Goal: Task Accomplishment & Management: Use online tool/utility

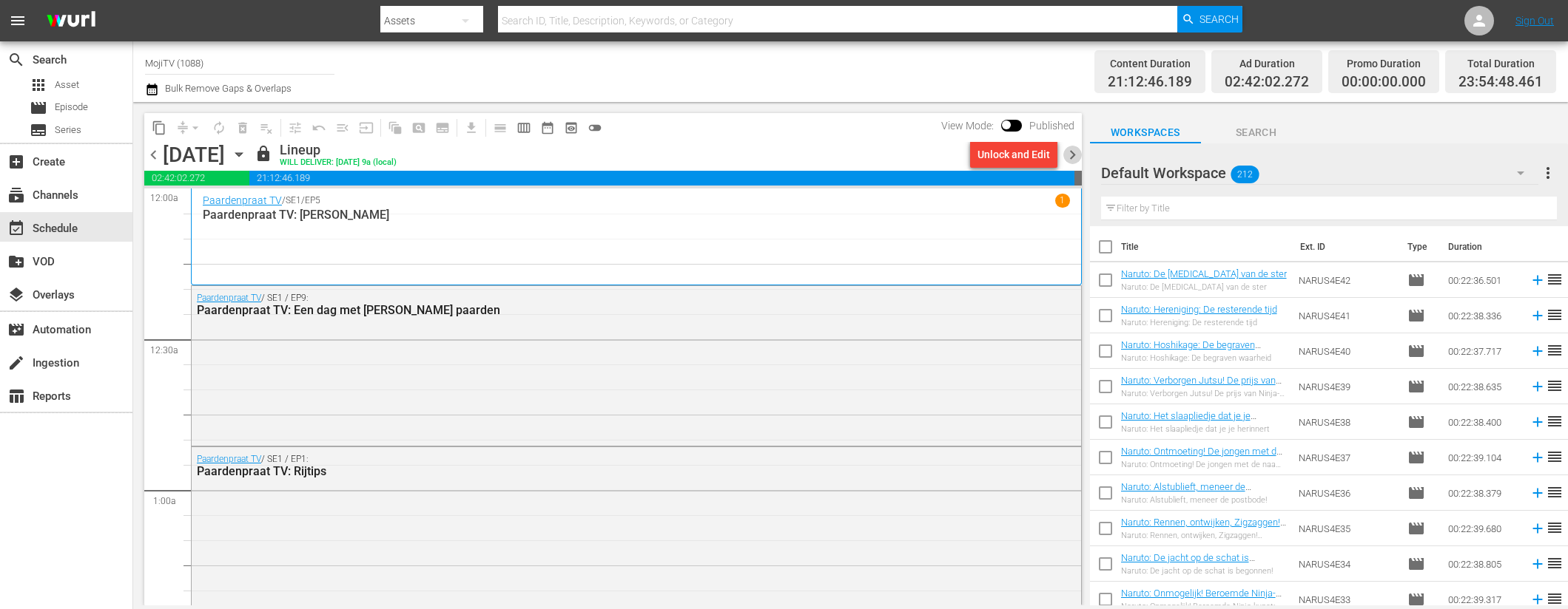
click at [1075, 160] on span "chevron_right" at bounding box center [1073, 155] width 19 height 19
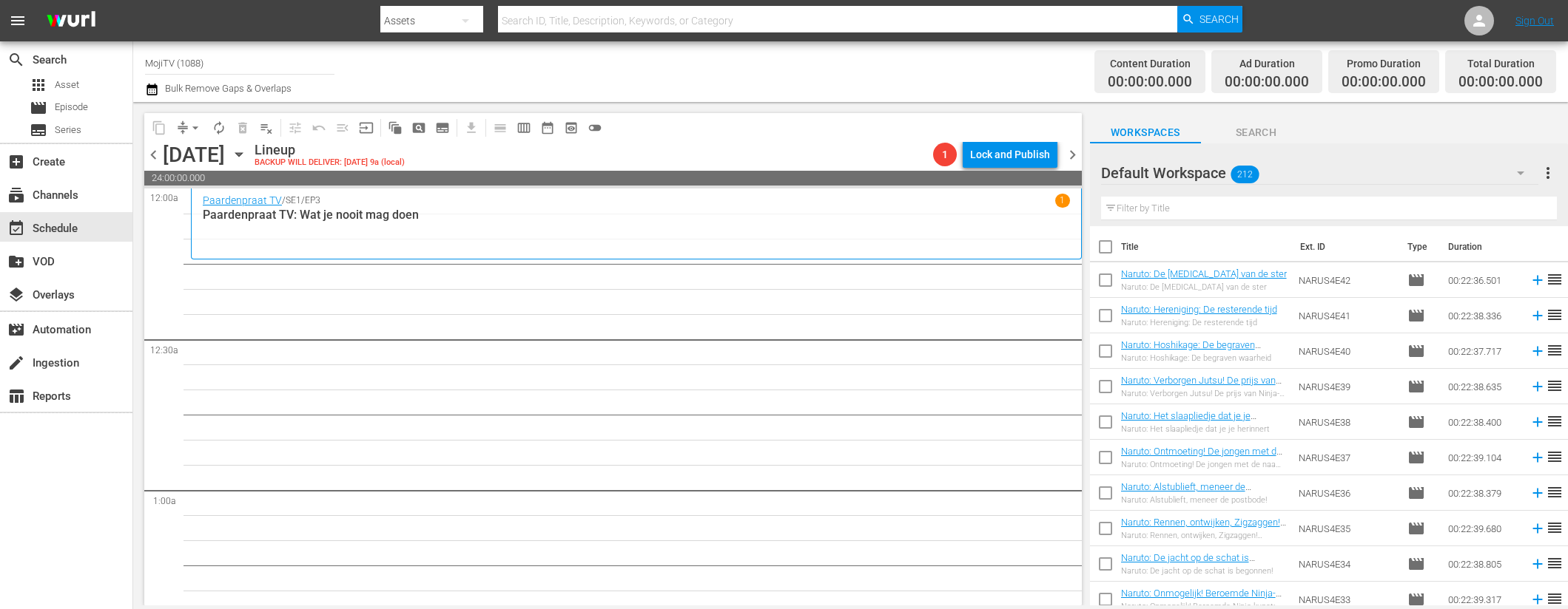
click at [247, 150] on icon "button" at bounding box center [239, 154] width 16 height 16
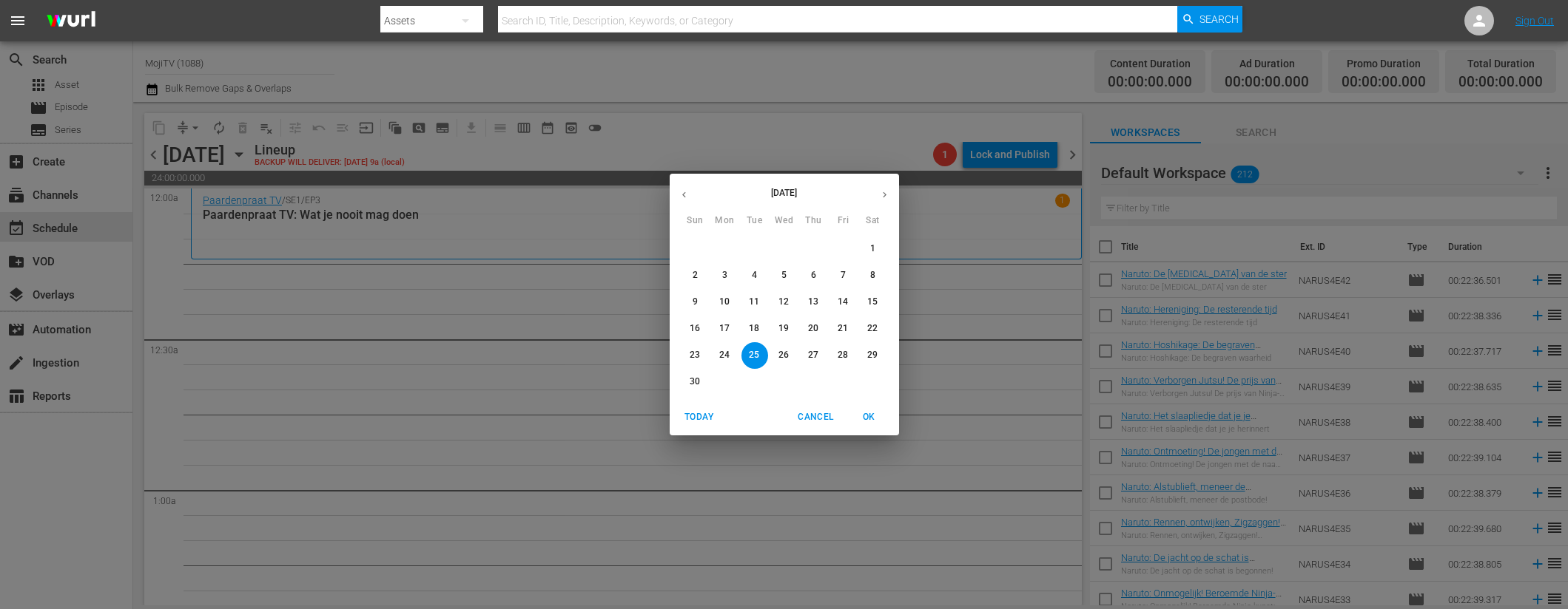
click at [678, 193] on icon "button" at bounding box center [684, 195] width 11 height 11
click at [679, 193] on icon "button" at bounding box center [684, 195] width 11 height 11
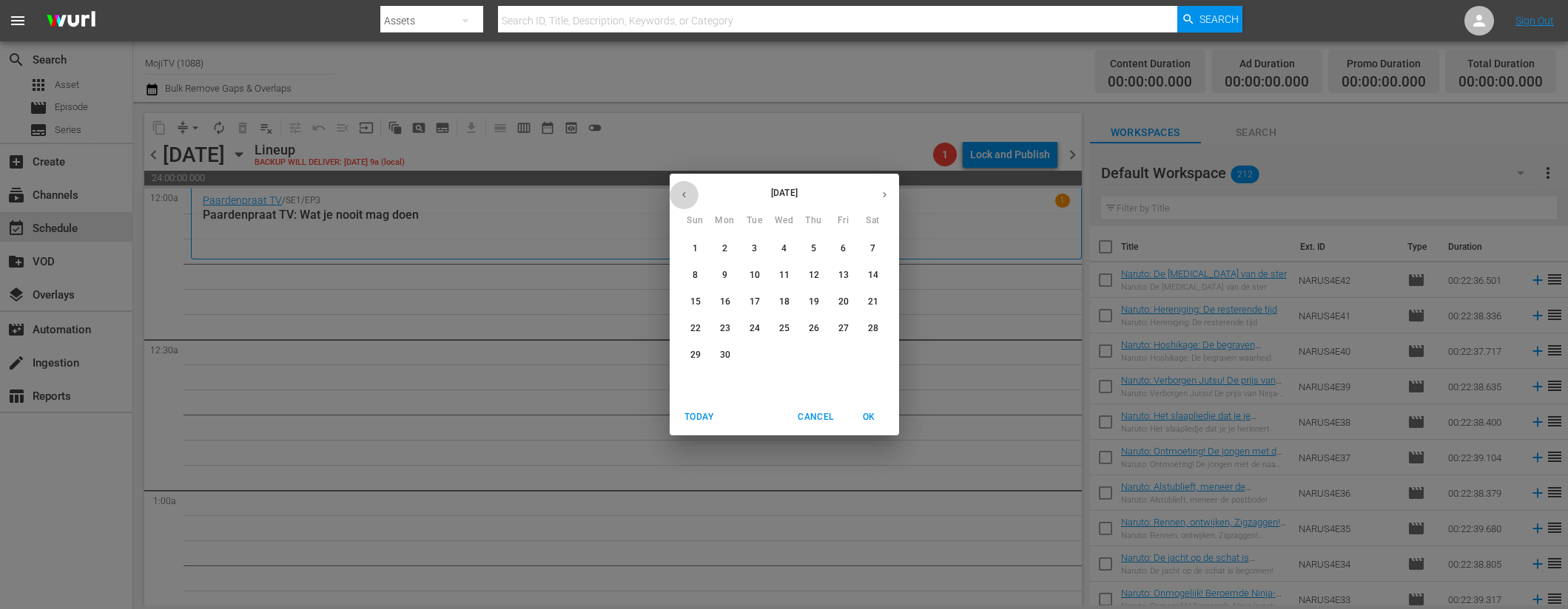
click at [679, 193] on icon "button" at bounding box center [684, 195] width 11 height 11
click at [680, 193] on icon "button" at bounding box center [684, 195] width 11 height 11
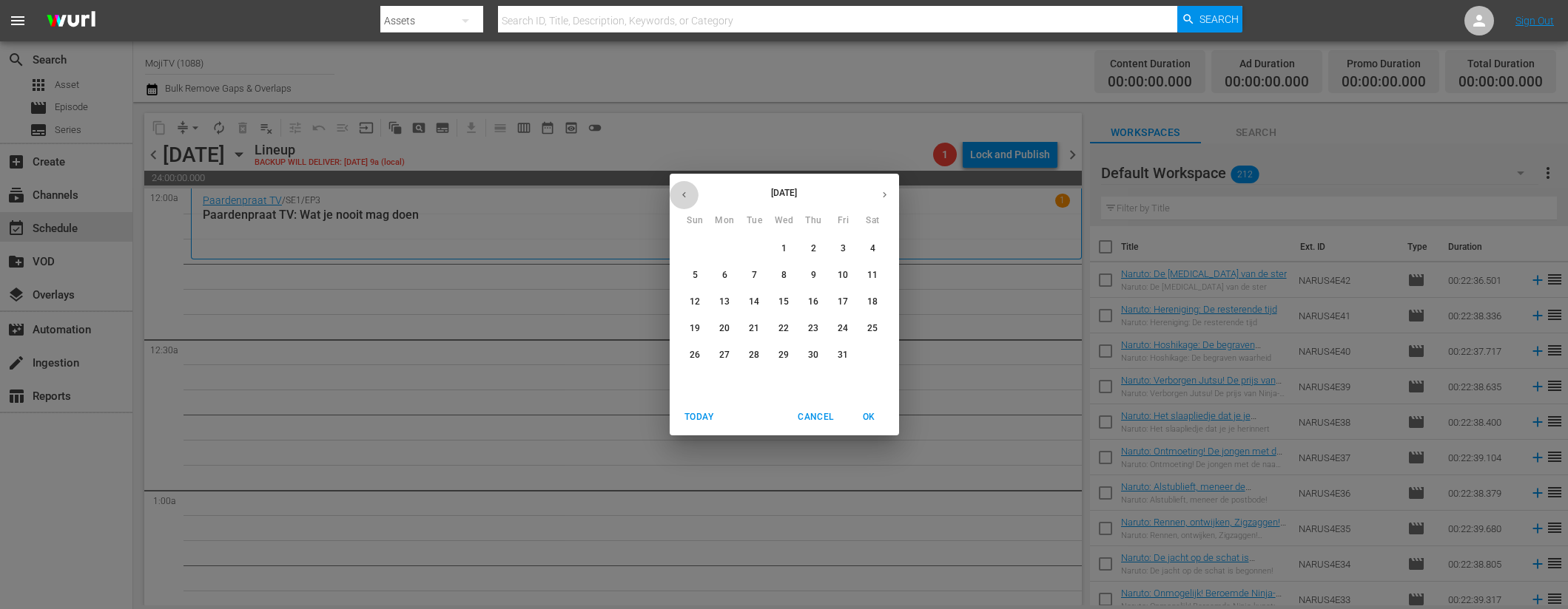
click at [680, 193] on icon "button" at bounding box center [684, 195] width 11 height 11
click at [725, 353] on p "25" at bounding box center [724, 354] width 10 height 12
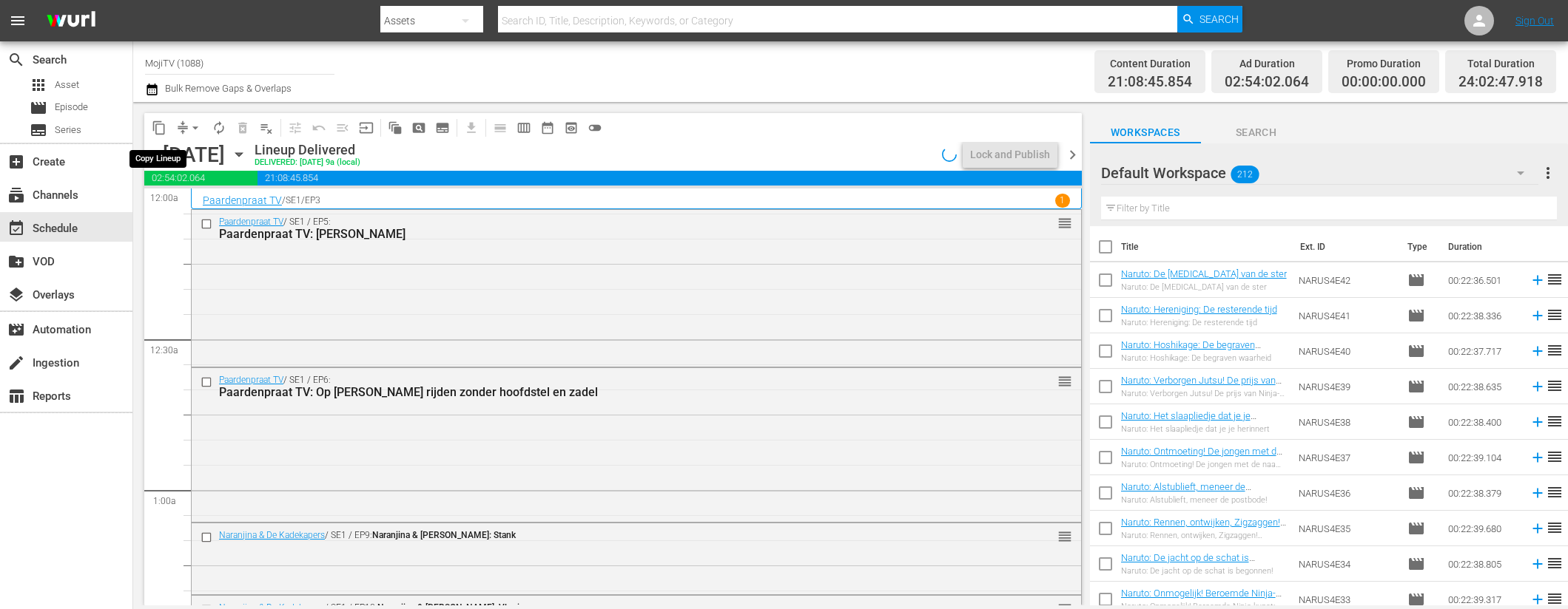
click at [161, 128] on span "content_copy" at bounding box center [159, 128] width 15 height 15
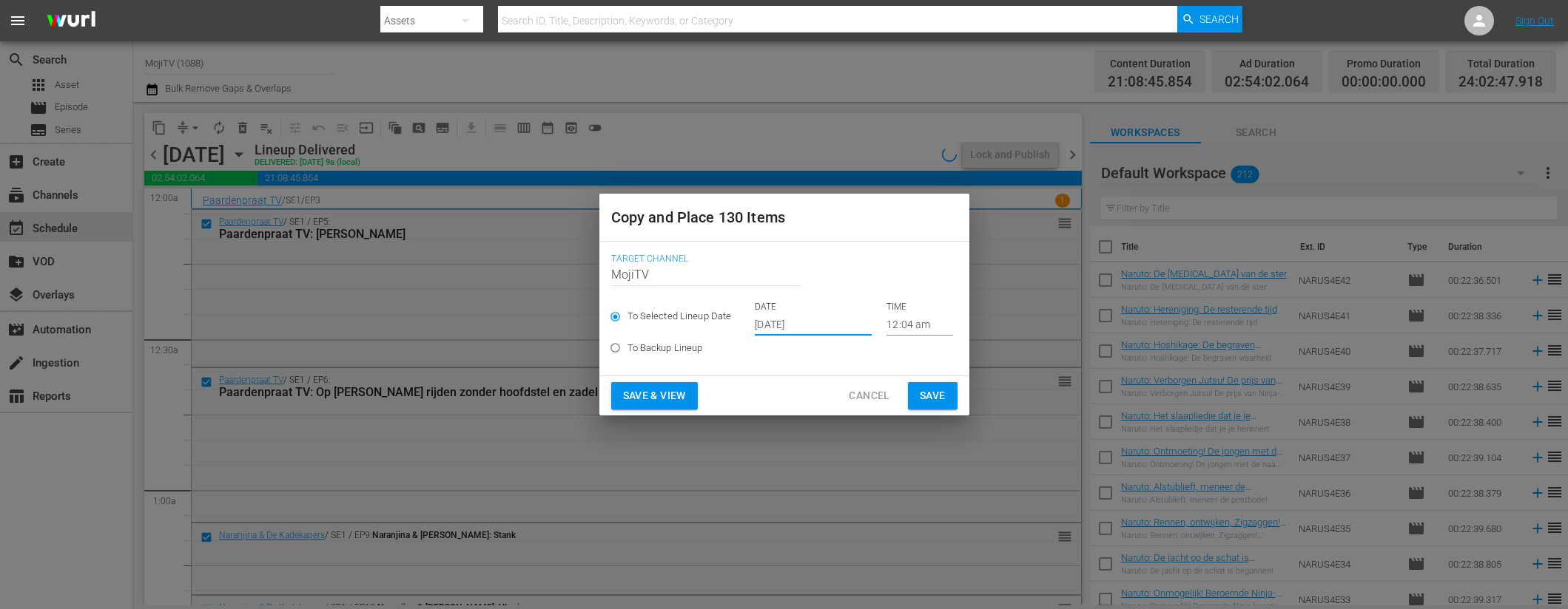
click at [839, 331] on input "[DATE]" at bounding box center [813, 324] width 117 height 23
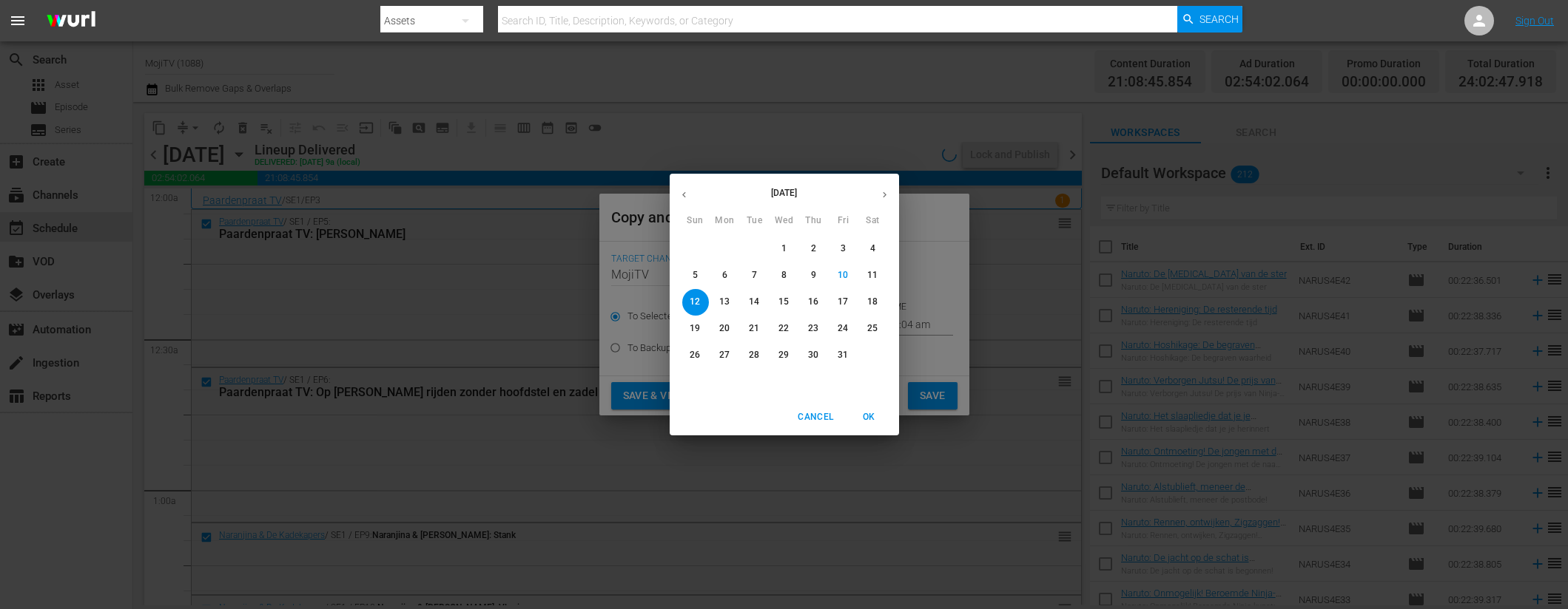
click at [876, 192] on button "button" at bounding box center [884, 194] width 29 height 29
drag, startPoint x: 755, startPoint y: 357, endPoint x: 642, endPoint y: 394, distance: 118.9
click at [755, 358] on p "25" at bounding box center [754, 354] width 10 height 12
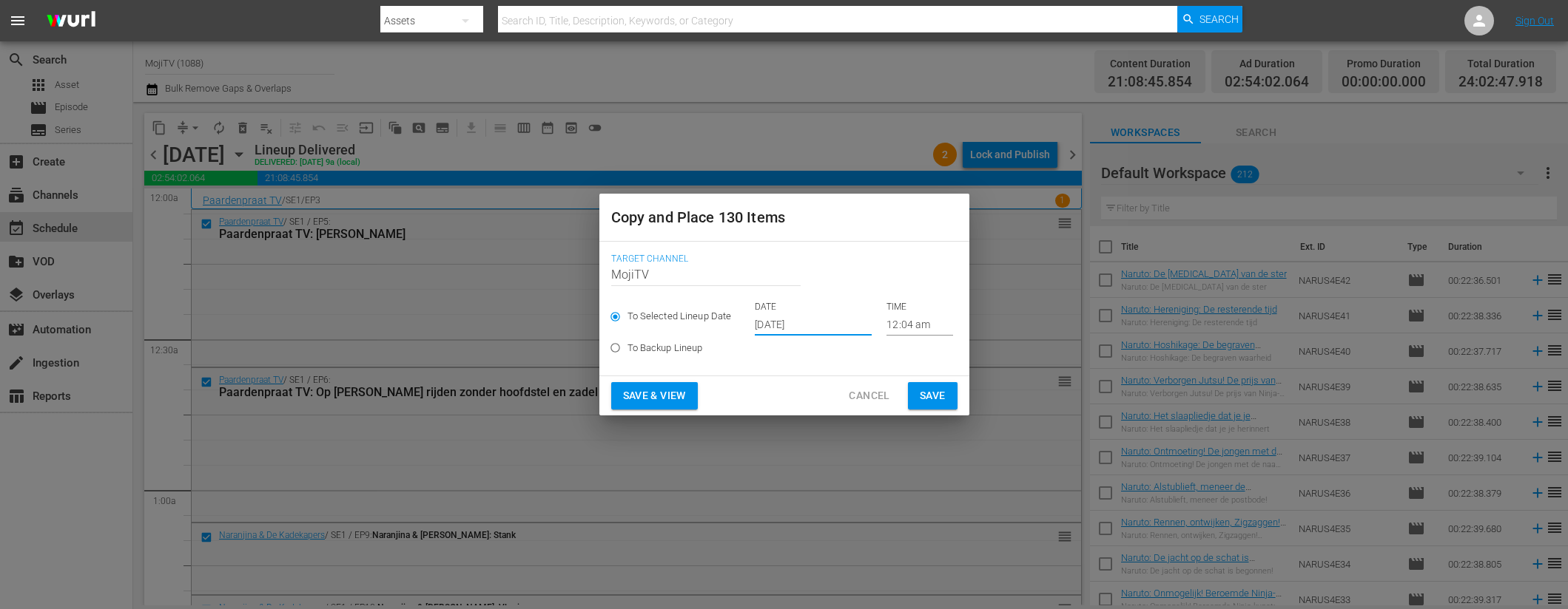
type input "[DATE]"
click at [668, 400] on span "Save & View" at bounding box center [654, 396] width 63 height 19
